Goal: Browse casually

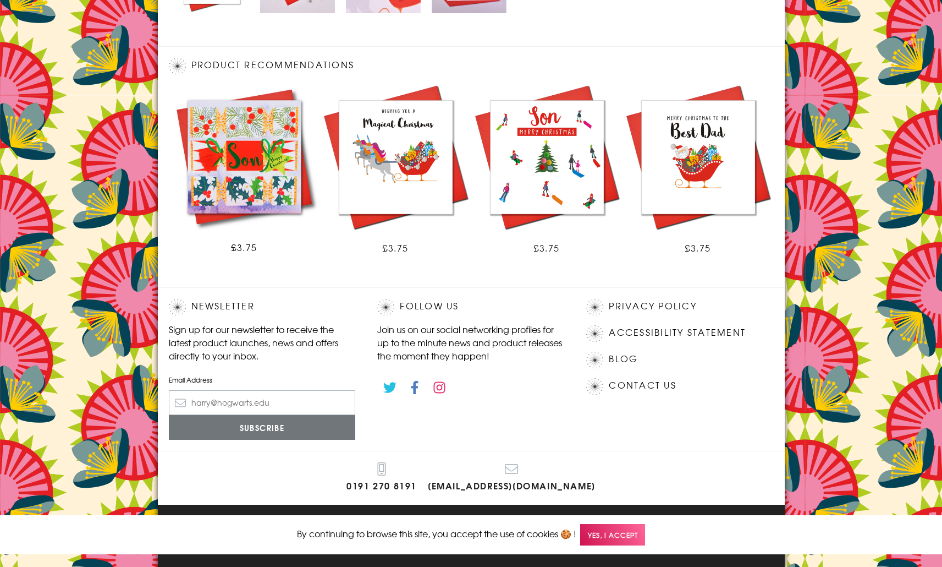
scroll to position [568, 0]
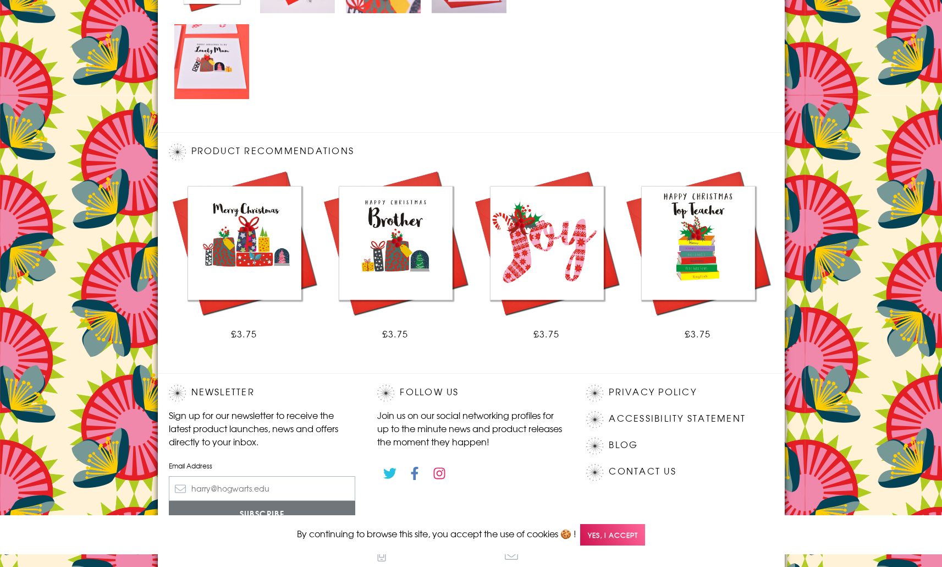
scroll to position [655, 0]
